Goal: Task Accomplishment & Management: Use online tool/utility

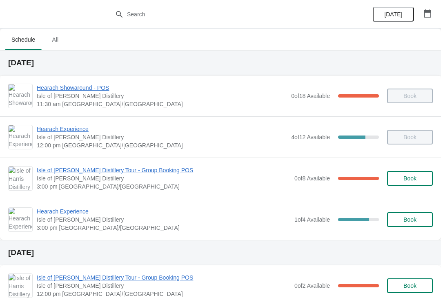
click at [89, 211] on span "Hearach Experience" at bounding box center [163, 211] width 253 height 8
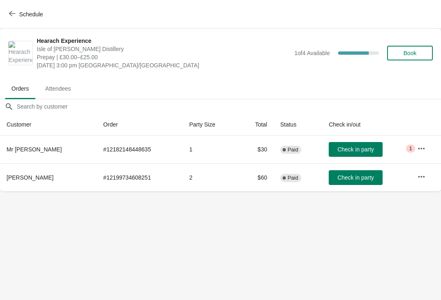
click at [352, 170] on button "Check in party" at bounding box center [355, 177] width 54 height 15
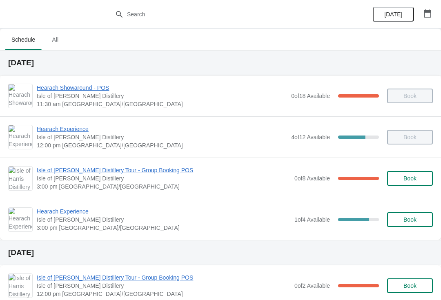
click at [131, 170] on span "Isle of [PERSON_NAME] Distillery Tour - Group Booking POS" at bounding box center [163, 170] width 253 height 8
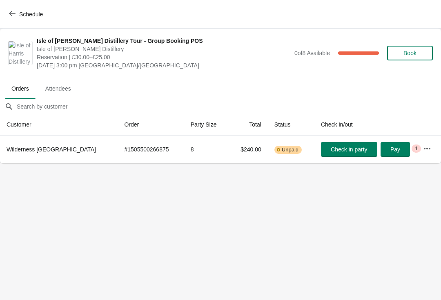
click at [17, 15] on span "Schedule" at bounding box center [27, 14] width 32 height 8
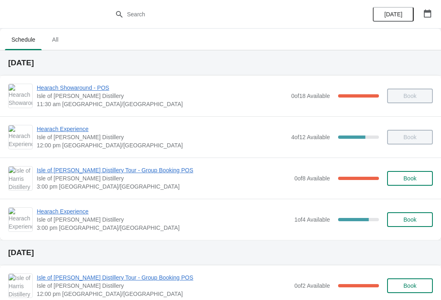
click at [135, 173] on span "Isle of [PERSON_NAME] Distillery Tour - Group Booking POS" at bounding box center [163, 170] width 253 height 8
click at [89, 168] on span "Isle of [PERSON_NAME] Distillery Tour - Group Booking POS" at bounding box center [163, 170] width 253 height 8
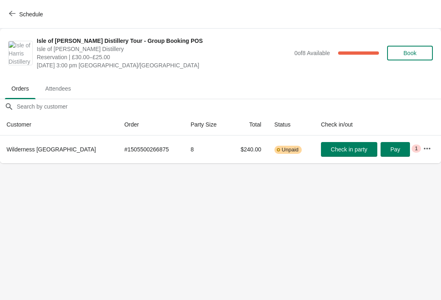
click at [29, 15] on span "Schedule" at bounding box center [31, 14] width 24 height 7
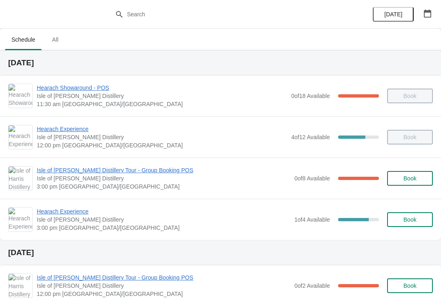
click at [71, 213] on span "Hearach Experience" at bounding box center [163, 211] width 253 height 8
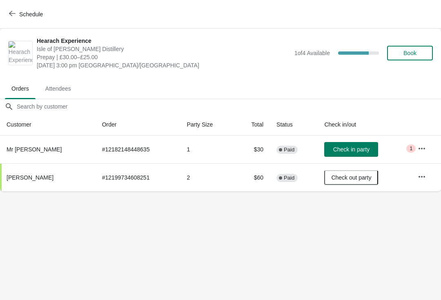
click at [361, 146] on span "Check in party" at bounding box center [351, 149] width 36 height 7
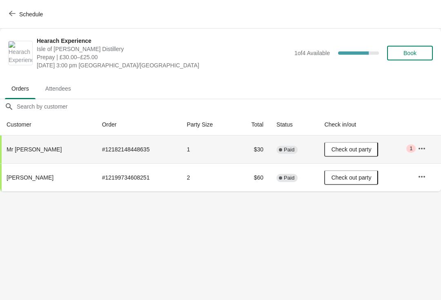
click at [19, 17] on span "Schedule" at bounding box center [27, 14] width 32 height 8
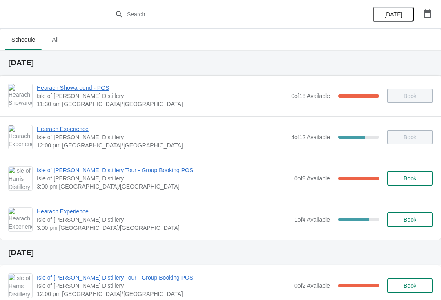
click at [108, 180] on span "Isle of [PERSON_NAME] Distillery" at bounding box center [163, 178] width 253 height 8
click at [102, 172] on span "Isle of [PERSON_NAME] Distillery Tour - Group Booking POS" at bounding box center [163, 170] width 253 height 8
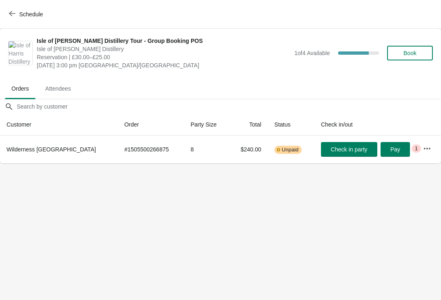
click at [339, 147] on span "Check in party" at bounding box center [348, 149] width 36 height 7
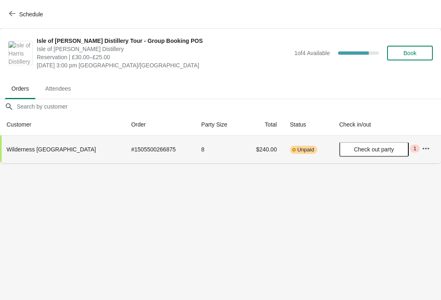
click at [19, 11] on span "Schedule" at bounding box center [31, 14] width 24 height 7
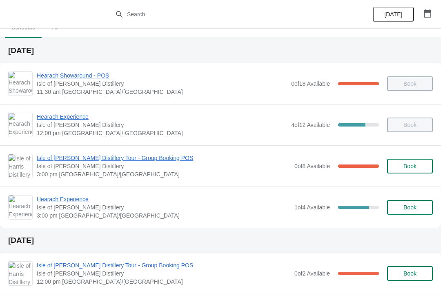
scroll to position [13, 0]
click at [127, 160] on span "Isle of [PERSON_NAME] Distillery Tour - Group Booking POS" at bounding box center [163, 157] width 253 height 8
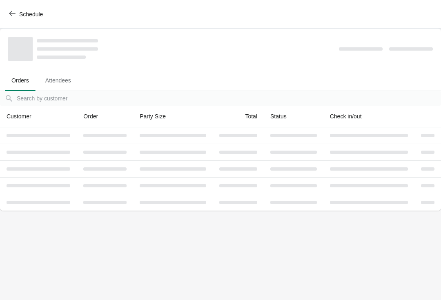
scroll to position [0, 0]
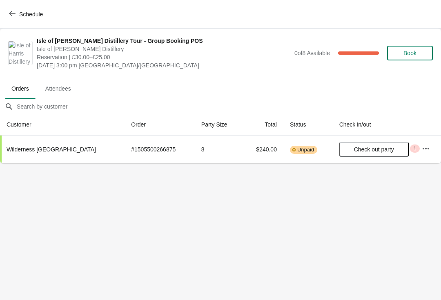
click at [14, 15] on icon "button" at bounding box center [12, 13] width 7 height 7
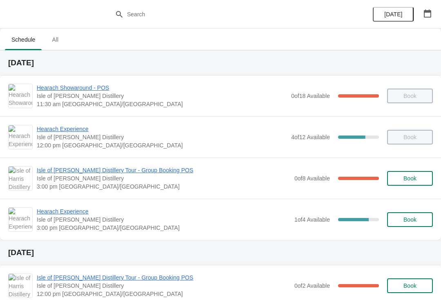
click at [86, 212] on span "Hearach Experience" at bounding box center [163, 211] width 253 height 8
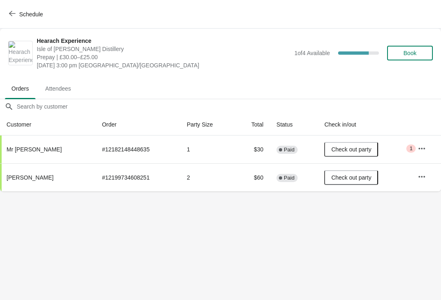
click at [15, 14] on icon "button" at bounding box center [12, 13] width 7 height 7
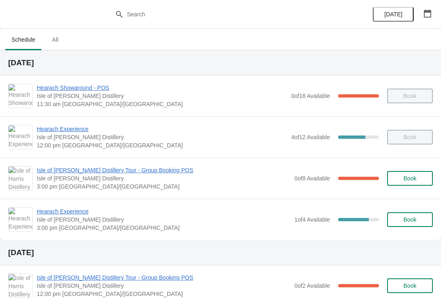
click at [140, 173] on span "Isle of [PERSON_NAME] Distillery Tour - Group Booking POS" at bounding box center [163, 170] width 253 height 8
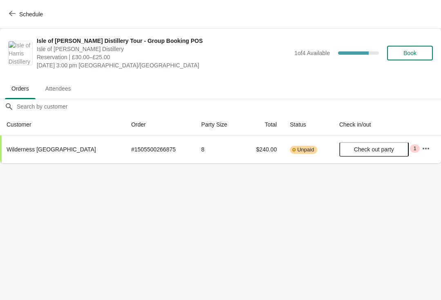
click at [12, 16] on icon "button" at bounding box center [12, 13] width 7 height 7
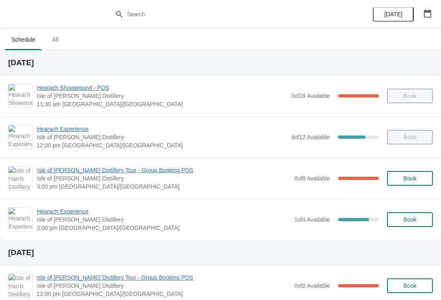
click at [82, 208] on span "Hearach Experience" at bounding box center [163, 211] width 253 height 8
